Goal: Transaction & Acquisition: Purchase product/service

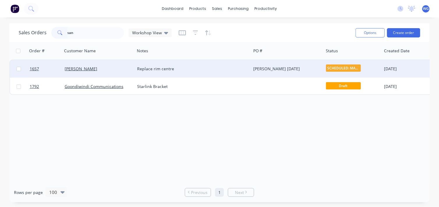
type input "san"
click at [115, 67] on div "[PERSON_NAME]" at bounding box center [97, 69] width 65 height 6
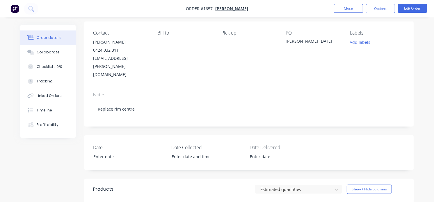
scroll to position [65, 0]
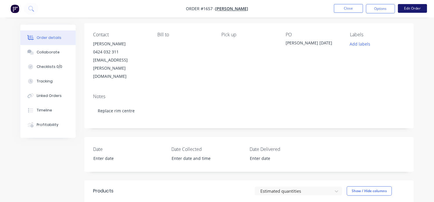
click at [405, 10] on button "Edit Order" at bounding box center [412, 8] width 29 height 9
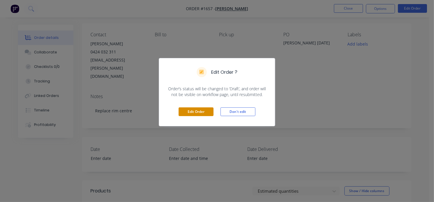
click at [199, 109] on button "Edit Order" at bounding box center [196, 112] width 35 height 9
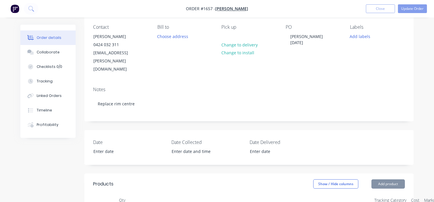
scroll to position [97, 0]
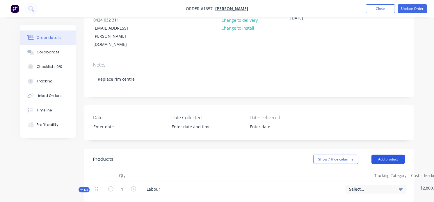
click at [388, 155] on button "Add product" at bounding box center [387, 159] width 33 height 9
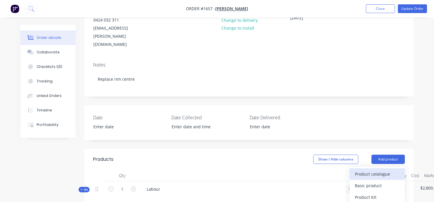
click at [387, 170] on div "Product catalogue" at bounding box center [377, 174] width 45 height 8
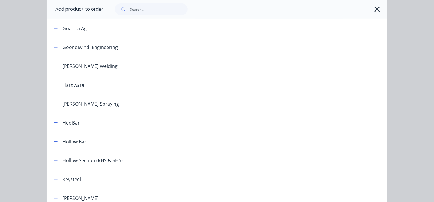
scroll to position [388, 0]
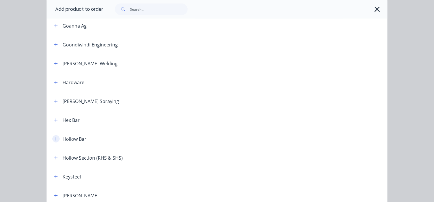
click at [54, 138] on icon "button" at bounding box center [55, 139] width 3 height 4
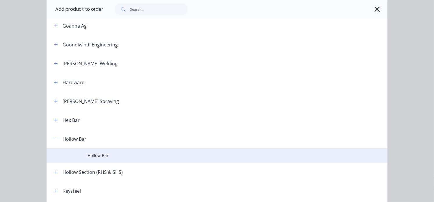
click at [90, 157] on span "Hollow Bar" at bounding box center [208, 156] width 240 height 6
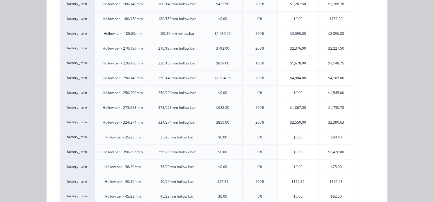
scroll to position [614, 0]
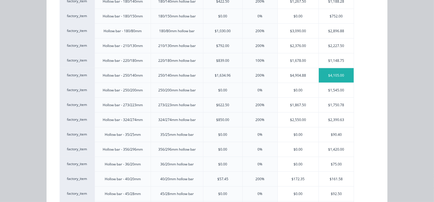
click at [332, 77] on div "$4,105.00" at bounding box center [336, 75] width 35 height 15
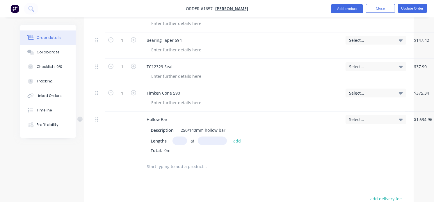
scroll to position [743, 0]
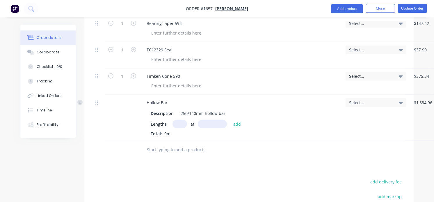
click at [180, 120] on input "text" at bounding box center [179, 124] width 15 height 8
type input "1"
click at [213, 120] on input "text" at bounding box center [212, 124] width 29 height 8
type input "250mm"
click at [239, 120] on button "add" at bounding box center [237, 124] width 14 height 8
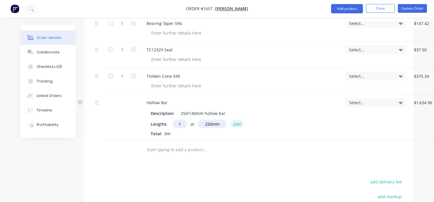
type input "$1,026.25"
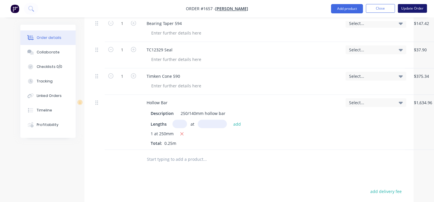
click at [408, 9] on button "Update Order" at bounding box center [412, 8] width 29 height 9
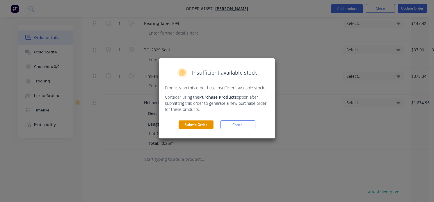
click at [202, 127] on button "Submit Order" at bounding box center [196, 125] width 35 height 9
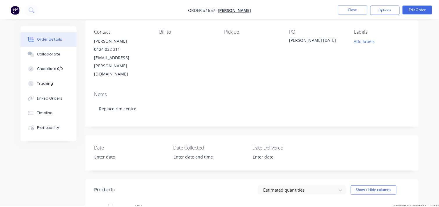
scroll to position [0, 0]
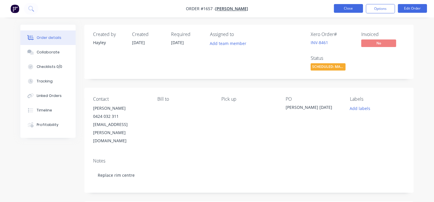
click at [347, 9] on button "Close" at bounding box center [348, 8] width 29 height 9
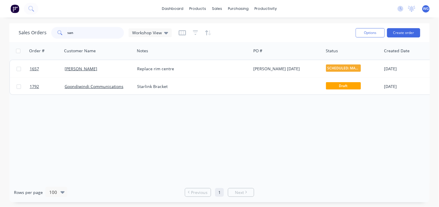
drag, startPoint x: 81, startPoint y: 32, endPoint x: 56, endPoint y: 34, distance: 24.8
click at [56, 34] on div "san" at bounding box center [87, 33] width 73 height 12
click at [238, 6] on div "purchasing" at bounding box center [238, 8] width 26 height 9
click at [247, 31] on link "Purchase Orders" at bounding box center [262, 28] width 77 height 12
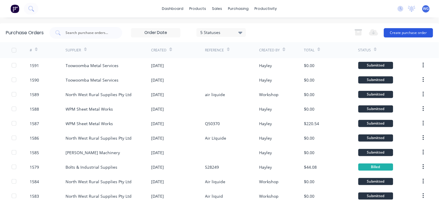
click at [384, 29] on button "Create purchase order" at bounding box center [408, 32] width 49 height 9
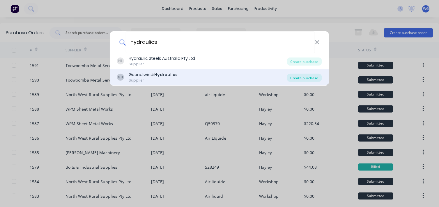
type input "hydraulics"
click at [303, 79] on div "Create purchase" at bounding box center [304, 78] width 35 height 8
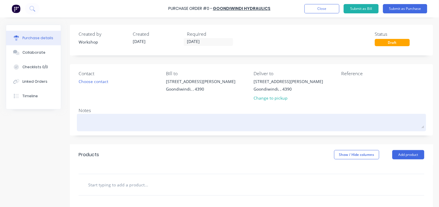
click at [88, 118] on textarea at bounding box center [252, 121] width 346 height 13
type textarea "x"
type textarea "f"
type textarea "x"
type textarea "fl"
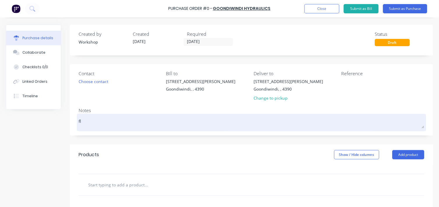
type textarea "x"
type textarea "fla"
type textarea "x"
type textarea "flao"
type textarea "x"
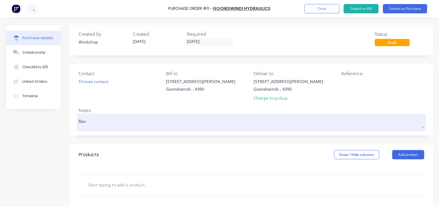
type textarea "fla"
type textarea "x"
type textarea "flap"
type textarea "x"
type textarea "flapp"
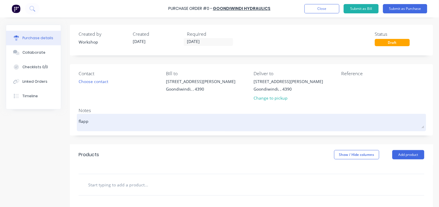
type textarea "x"
type textarea "flappe"
type textarea "x"
type textarea "flapper"
type textarea "x"
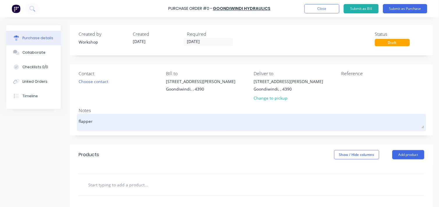
type textarea "flapper"
type textarea "x"
type textarea "flapper s"
type textarea "x"
type textarea "flapper"
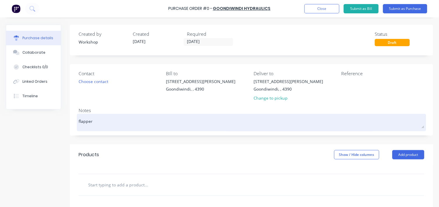
type textarea "x"
type textarea "flapper d"
type textarea "x"
type textarea "flapper di"
type textarea "x"
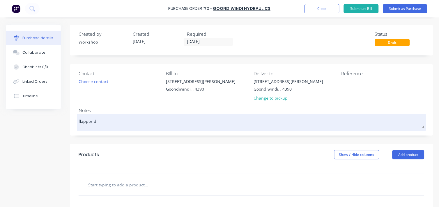
type textarea "flapper dis"
type textarea "x"
type textarea "flapper disc"
type textarea "x"
type textarea "flapper dis"
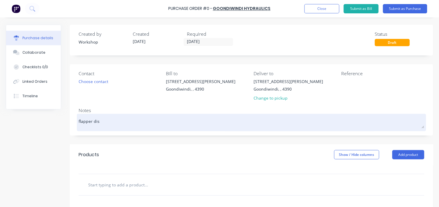
type textarea "x"
type textarea "flapper di"
type textarea "x"
type textarea "flapper d"
type textarea "x"
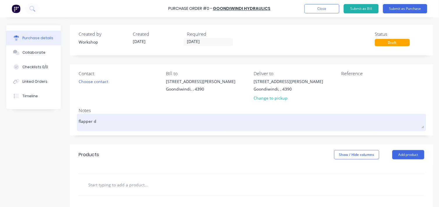
type textarea "flapper"
type textarea "x"
type textarea "flapper d"
type textarea "x"
type textarea "flapper di"
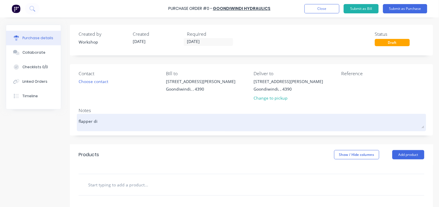
type textarea "x"
type textarea "flapper dis"
type textarea "x"
type textarea "flapper disc"
type textarea "x"
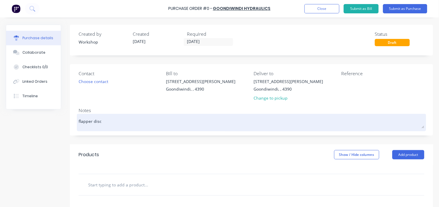
type textarea "flapper disc"
type textarea "x"
type textarea "flapper disc s"
type textarea "x"
type textarea "flapper disc st"
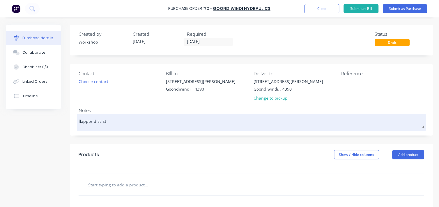
type textarea "x"
type textarea "flapper disc sty"
type textarea "x"
type textarea "flapper disc styl"
type textarea "x"
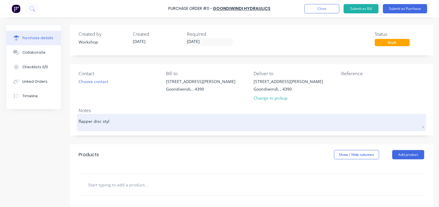
type textarea "flapper disc style"
type textarea "x"
type textarea "flapper disc style"
type textarea "x"
type textarea "flapper disc style d"
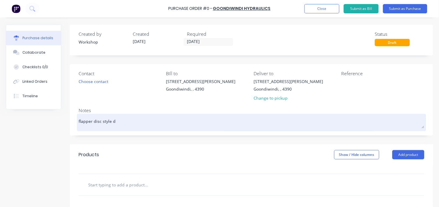
type textarea "x"
type textarea "flapper disc style di"
type textarea "x"
type textarea "flapper disc style die"
type textarea "x"
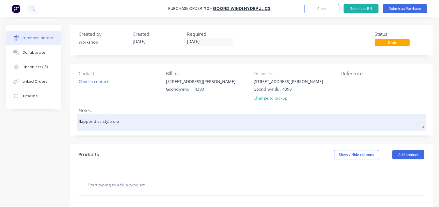
type textarea "flapper disc style die"
type textarea "x"
type textarea "flapper disc style die g"
type textarea "x"
type textarea "flapper disc style die gr"
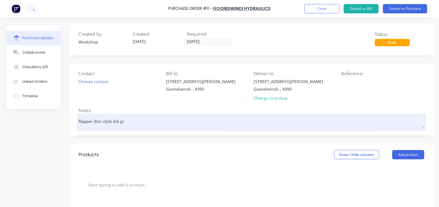
type textarea "x"
type textarea "flapper disc style die gri"
type textarea "x"
type textarea "flapper disc style die grin"
type textarea "x"
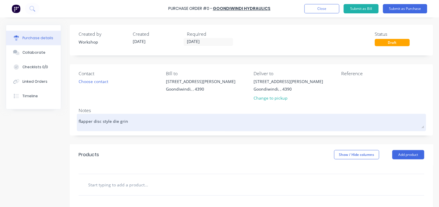
type textarea "flapper disc style die grinf"
type textarea "x"
type textarea "flapper disc style die grinfi"
type textarea "x"
type textarea "flapper disc style die grinfin"
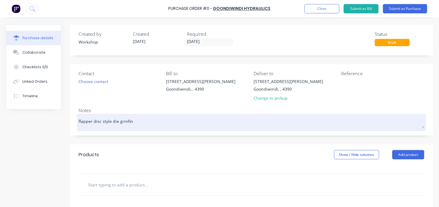
type textarea "x"
type textarea "flapper disc style die grinfing"
type textarea "x"
type textarea "flapper disc style die grinfing"
type textarea "x"
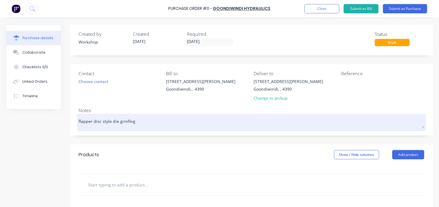
type textarea "flapper disc style die grinfing b"
type textarea "x"
type textarea "flapper disc style die grinfing bo"
type textarea "x"
type textarea "flapper disc style die grinfing [PERSON_NAME]"
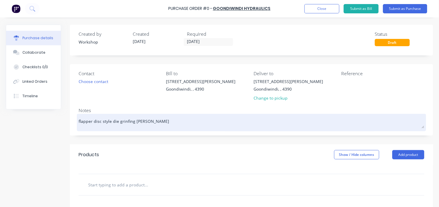
type textarea "x"
type textarea "flapper disc style die grinfing [PERSON_NAME]"
type textarea "x"
type textarea "flapper disc style die grinfing [PERSON_NAME]"
click at [127, 120] on textarea "flapper disc style die grinfing [PERSON_NAME]" at bounding box center [252, 121] width 346 height 13
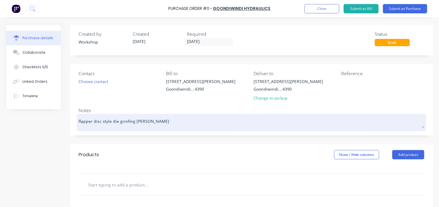
type textarea "x"
type textarea "flapper disc style die [PERSON_NAME]"
type textarea "x"
type textarea "flapper disc style die grinding [PERSON_NAME]"
type textarea "x"
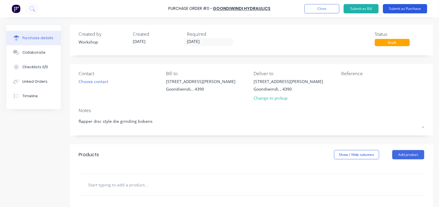
type textarea "flapper disc style die grinding bobens"
type textarea "x"
type textarea "flapper disc style die grinding bobens"
click at [405, 10] on button "Submit as Purchase" at bounding box center [405, 8] width 44 height 9
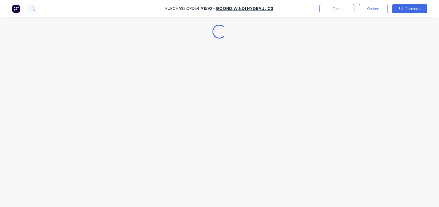
type textarea "x"
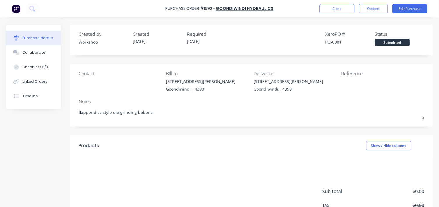
click at [9, 9] on div "Purchase Order #1592 - Goondiwindi Hydraulics Close Options Edit Purchase" at bounding box center [219, 8] width 439 height 17
click at [15, 10] on img at bounding box center [16, 8] width 9 height 9
